Goal: Transaction & Acquisition: Subscribe to service/newsletter

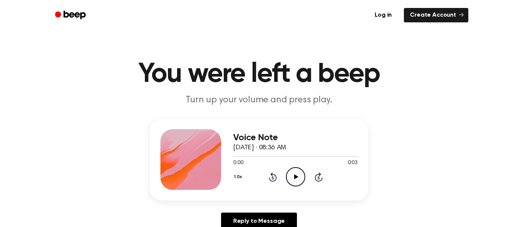
click at [296, 174] on icon "Play Audio" at bounding box center [295, 176] width 19 height 19
click at [293, 180] on icon "Play Audio" at bounding box center [295, 176] width 19 height 19
click at [296, 177] on icon at bounding box center [296, 176] width 4 height 5
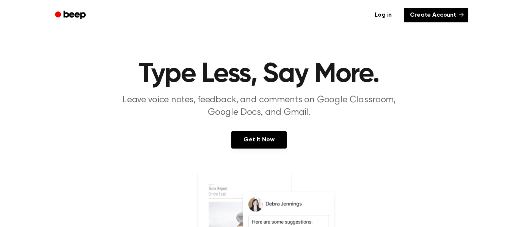
click at [440, 13] on link "Create Account" at bounding box center [436, 15] width 64 height 14
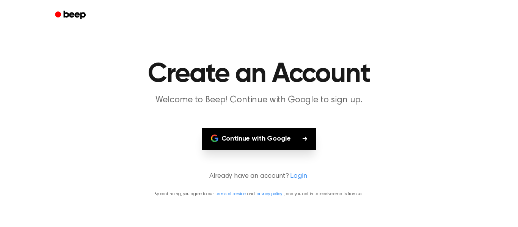
click at [288, 136] on button "Continue with Google" at bounding box center [259, 139] width 115 height 22
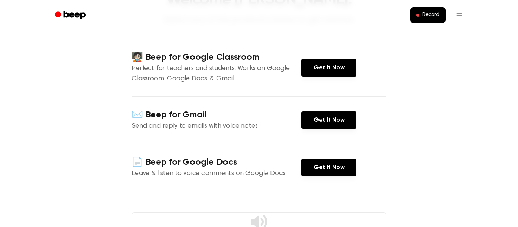
scroll to position [70, 0]
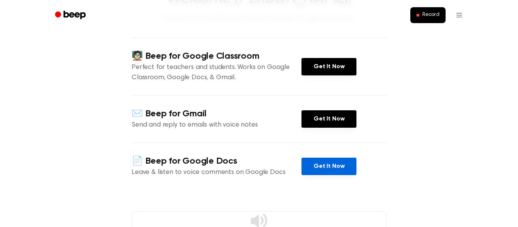
click at [335, 164] on link "Get It Now" at bounding box center [328, 166] width 55 height 17
